Goal: Information Seeking & Learning: Learn about a topic

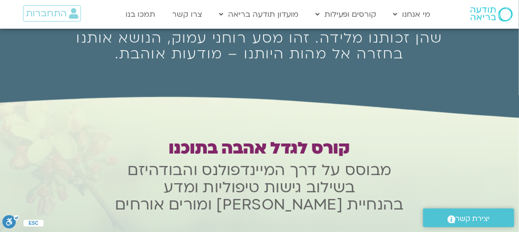
scroll to position [192, 0]
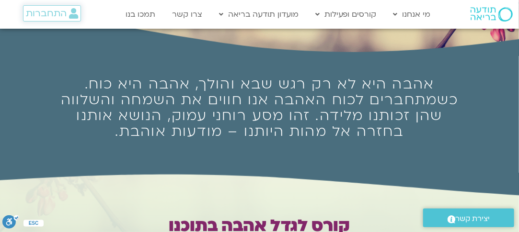
click at [46, 13] on span "התחברות" at bounding box center [46, 13] width 41 height 11
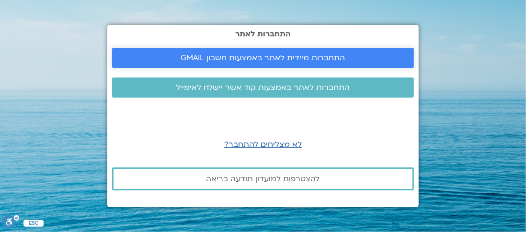
click at [276, 57] on span "התחברות מיידית לאתר באמצעות חשבון GMAIL" at bounding box center [263, 58] width 164 height 9
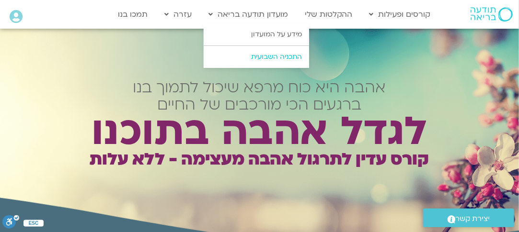
click at [285, 57] on link "התכניה השבועית" at bounding box center [256, 57] width 105 height 22
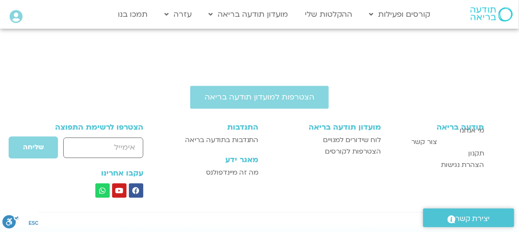
scroll to position [663, 0]
click at [335, 11] on link "ההקלטות שלי" at bounding box center [329, 14] width 58 height 18
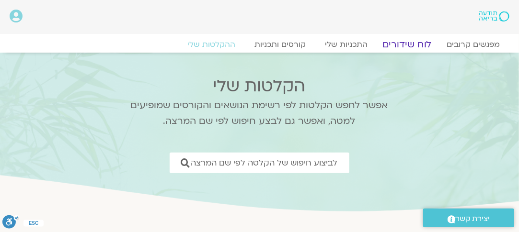
click at [404, 42] on link "לוח שידורים" at bounding box center [407, 45] width 72 height 12
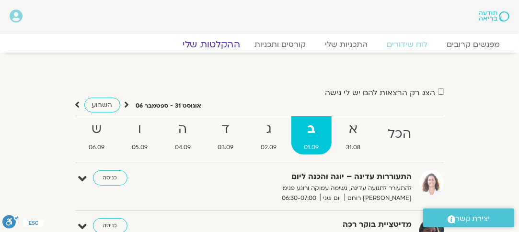
click at [216, 40] on link "ההקלטות שלי" at bounding box center [211, 45] width 81 height 12
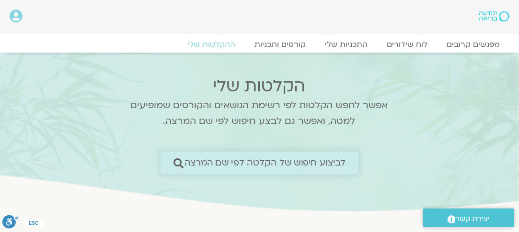
click at [269, 164] on span "לביצוע חיפוש של הקלטה לפי שם המרצה" at bounding box center [265, 163] width 162 height 10
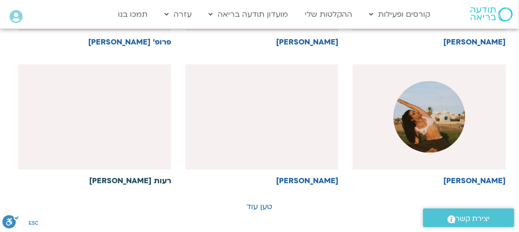
scroll to position [719, 0]
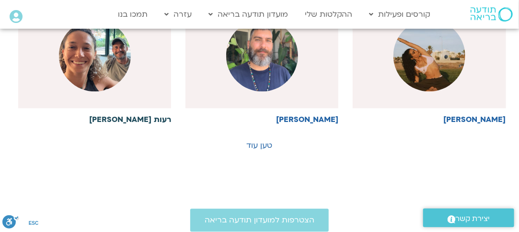
click at [87, 70] on img at bounding box center [95, 56] width 72 height 72
click at [98, 67] on img at bounding box center [95, 56] width 72 height 72
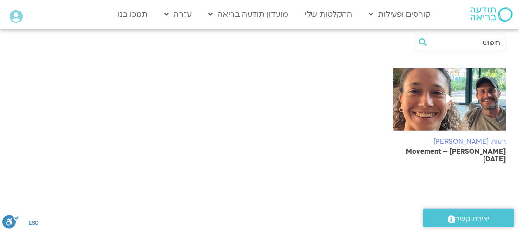
scroll to position [192, 0]
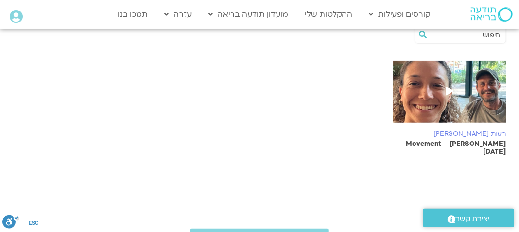
click at [444, 91] on span at bounding box center [449, 91] width 17 height 17
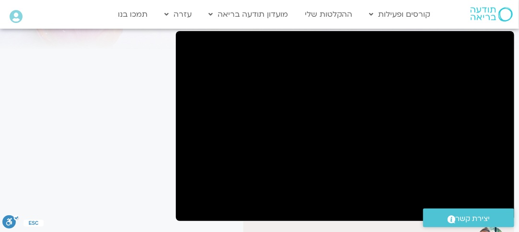
scroll to position [96, 0]
